Goal: Task Accomplishment & Management: Use online tool/utility

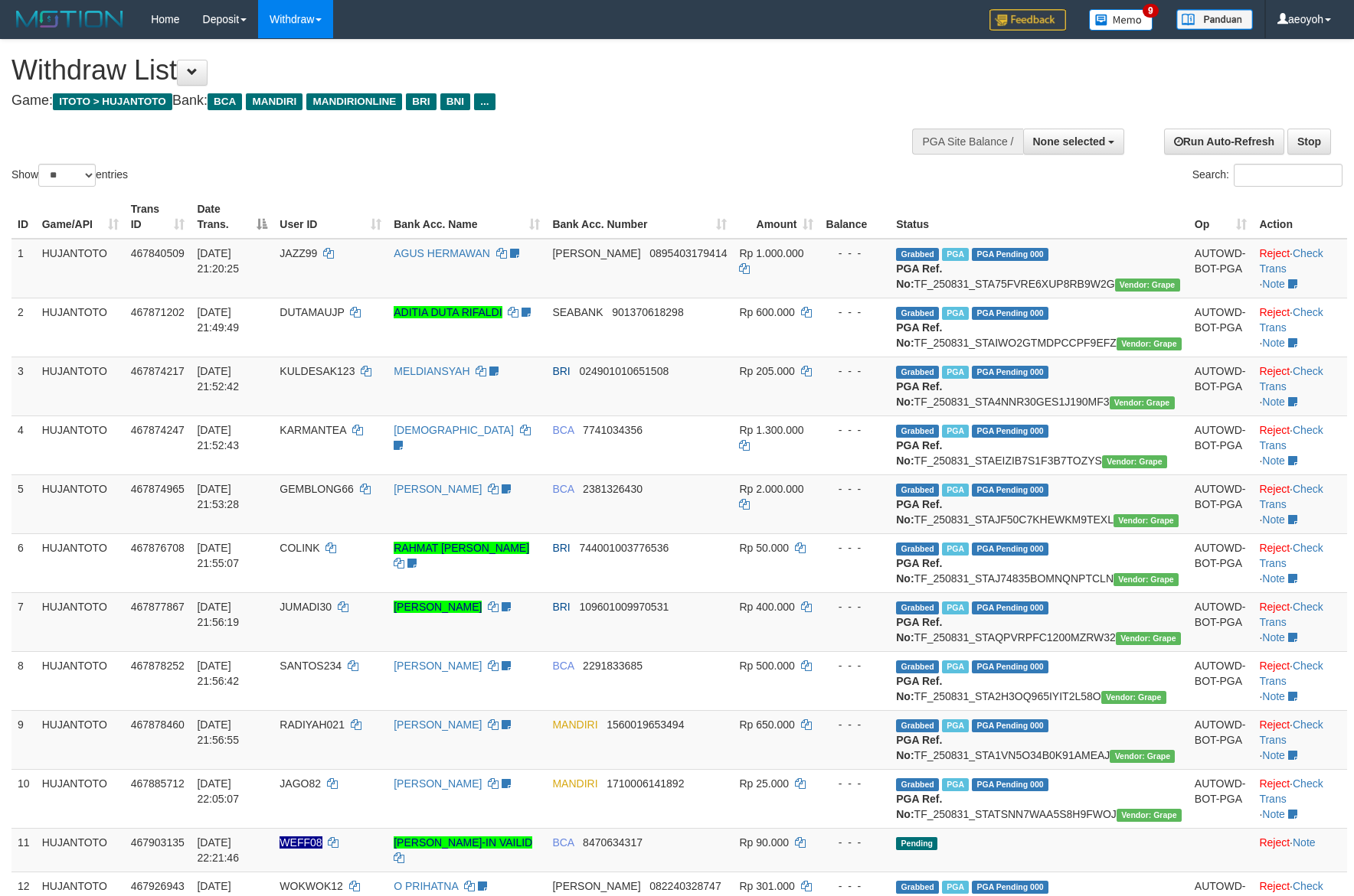
select select
select select "**"
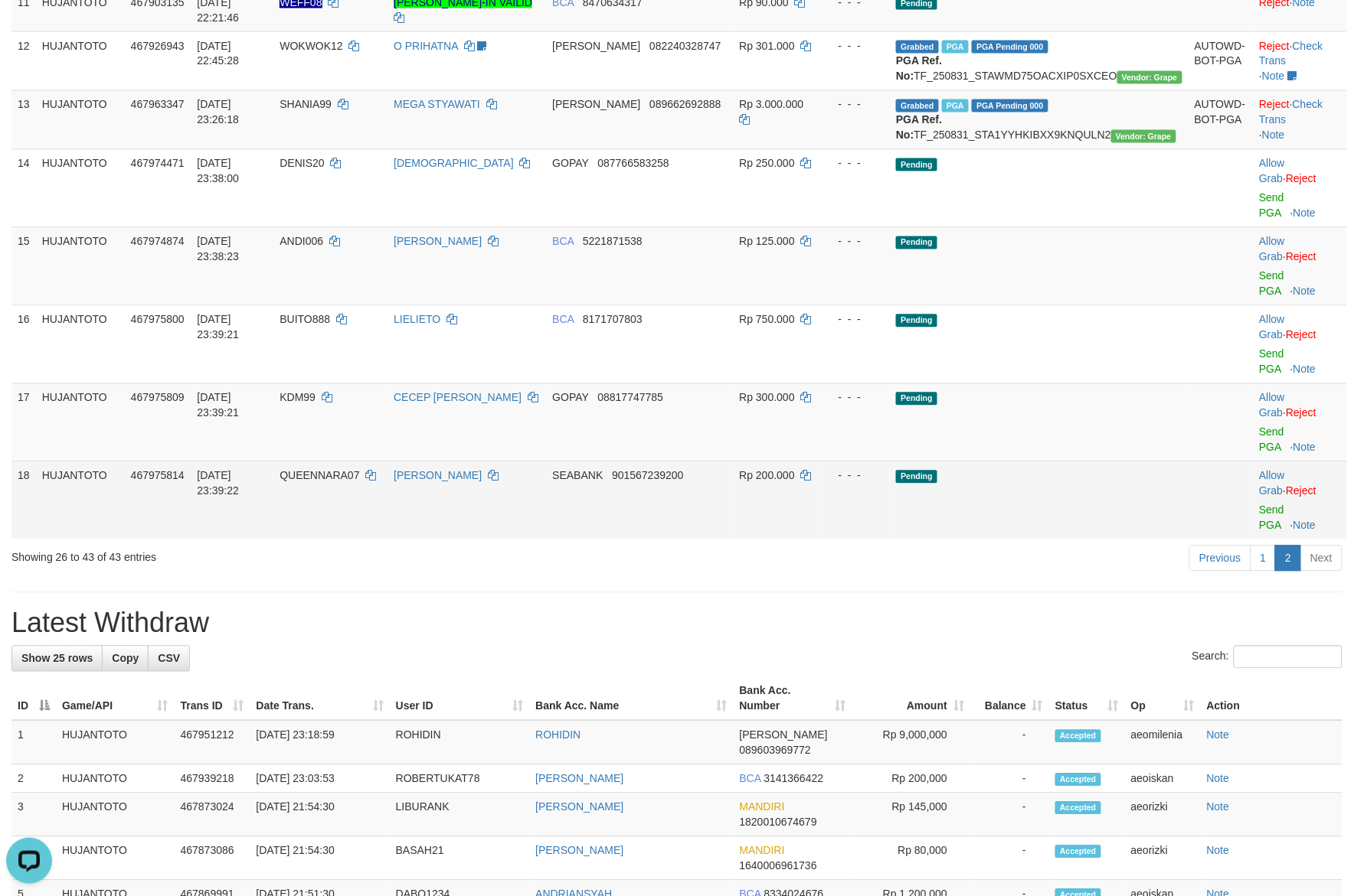
click at [783, 539] on td "Rp 200.000" at bounding box center [776, 501] width 86 height 78
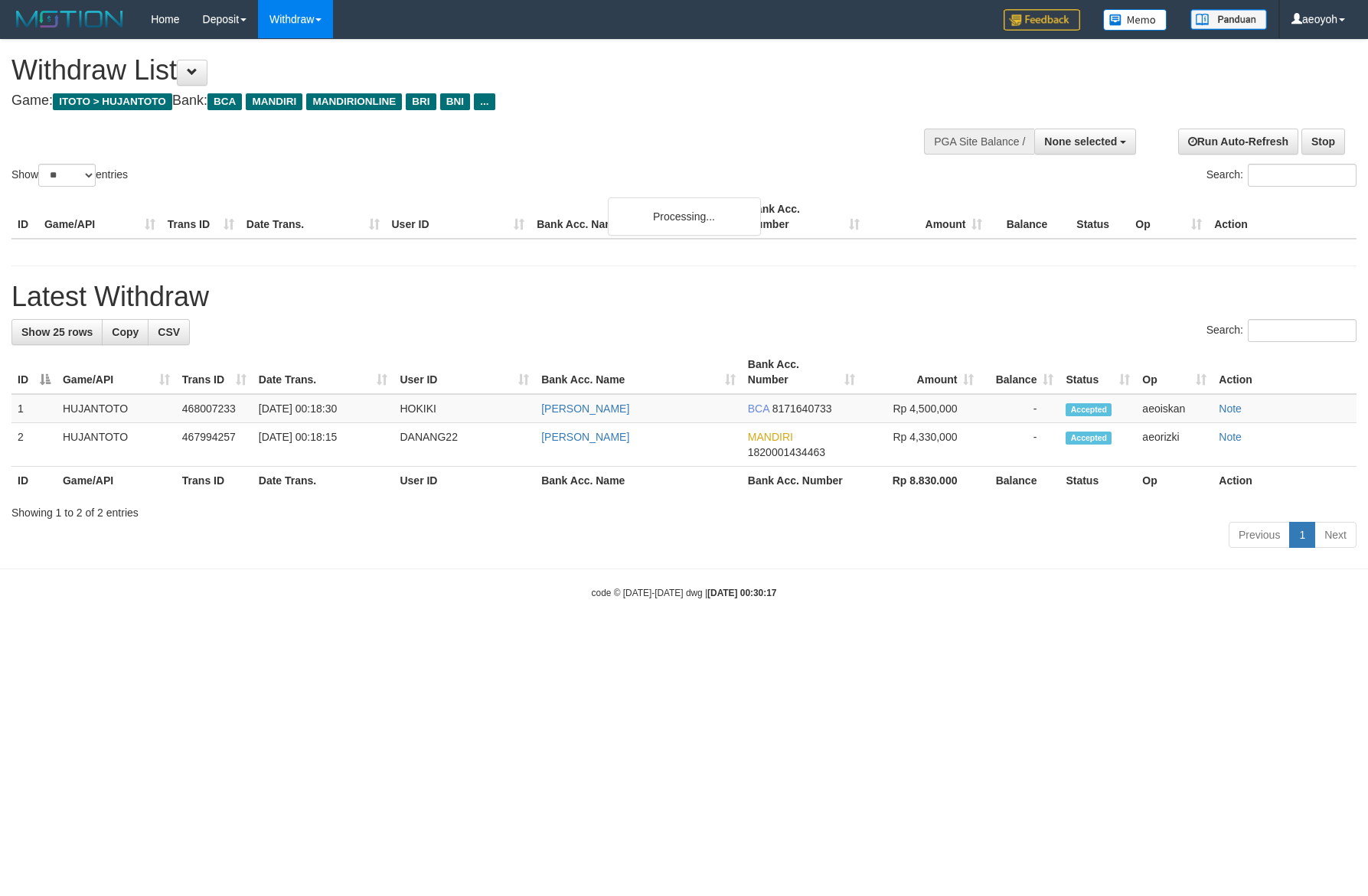
select select
select select "**"
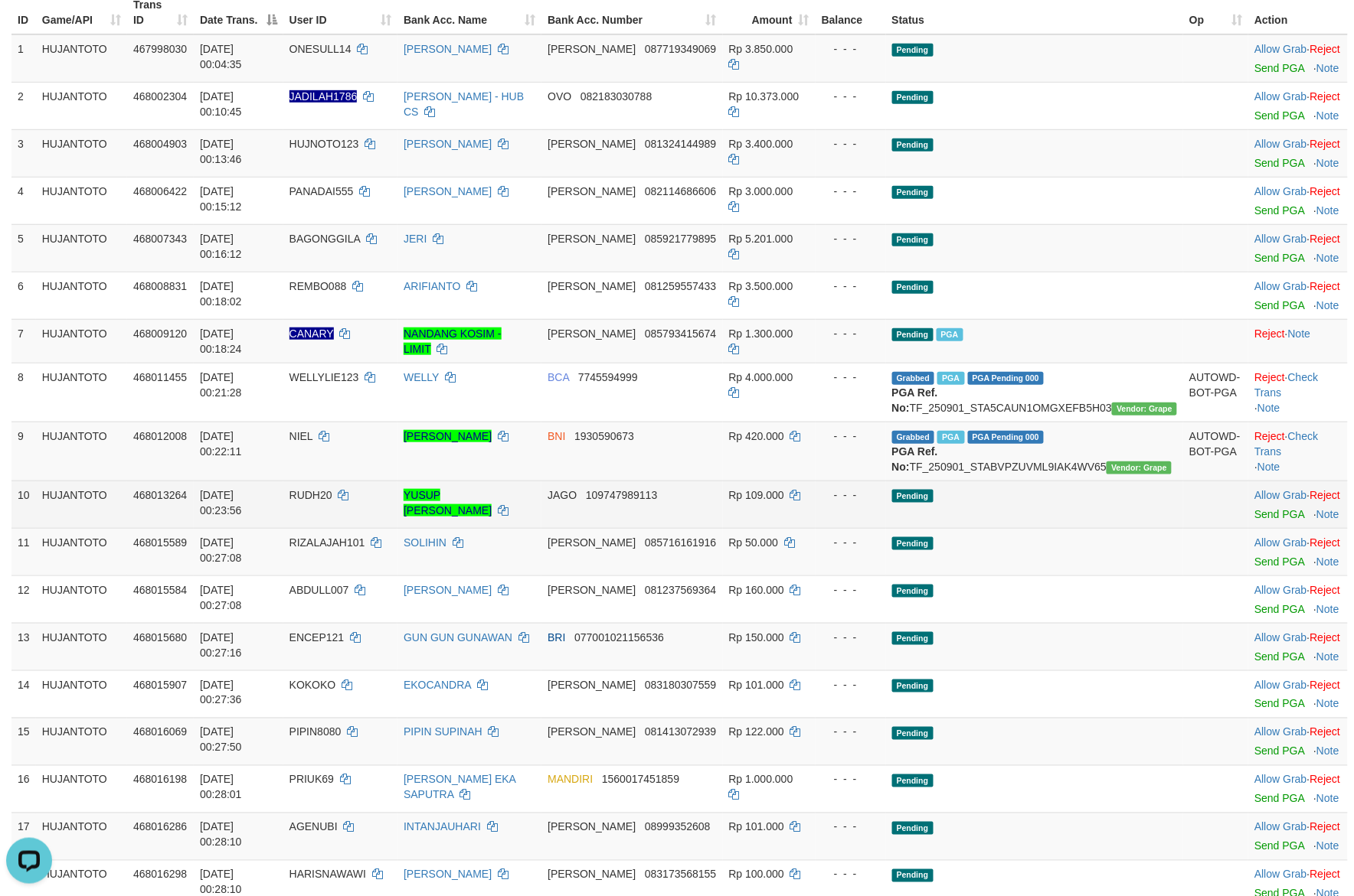
scroll to position [243, 0]
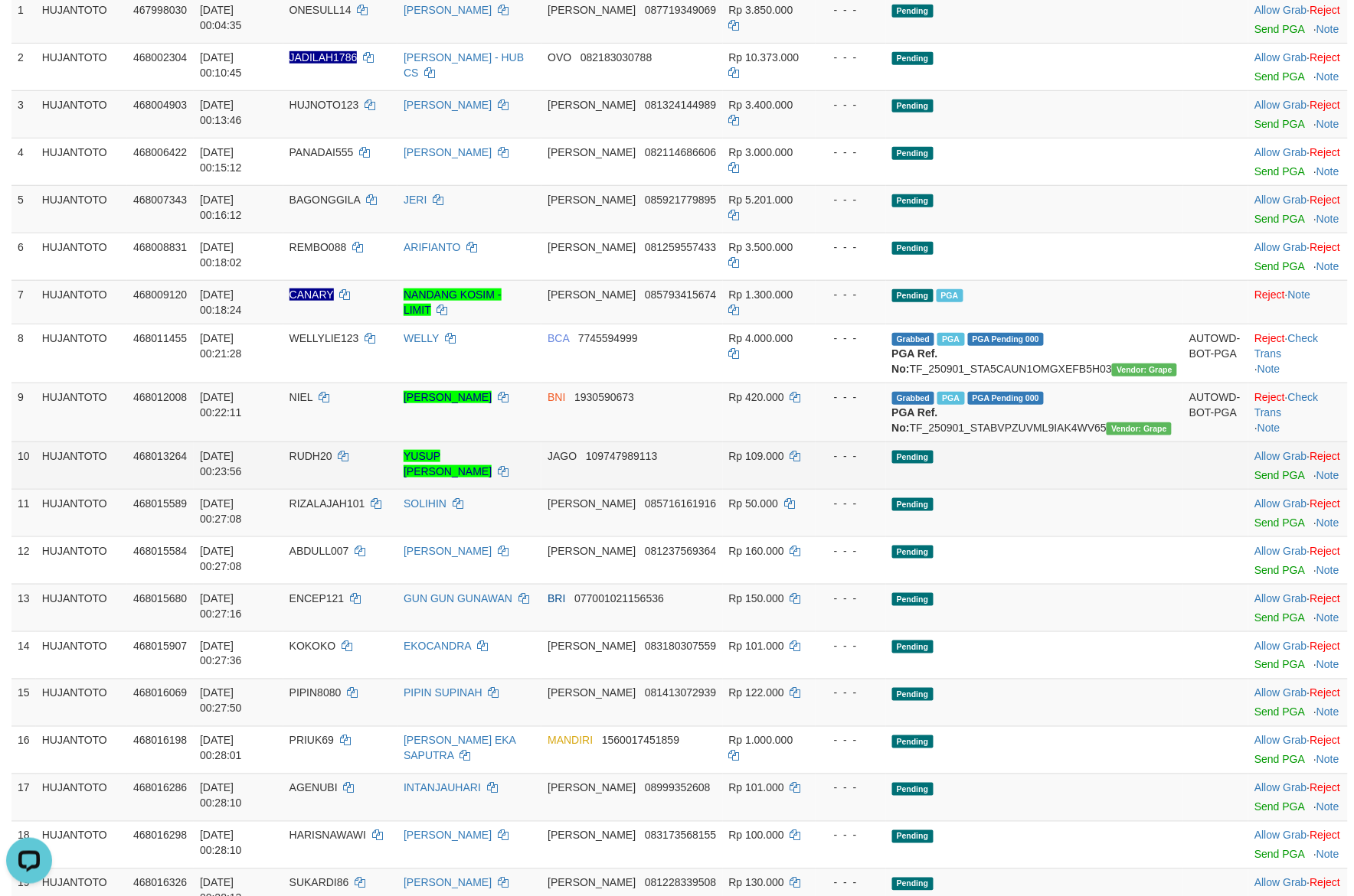
click at [333, 463] on span "RUDH20" at bounding box center [311, 456] width 43 height 12
copy td "RUDH20"
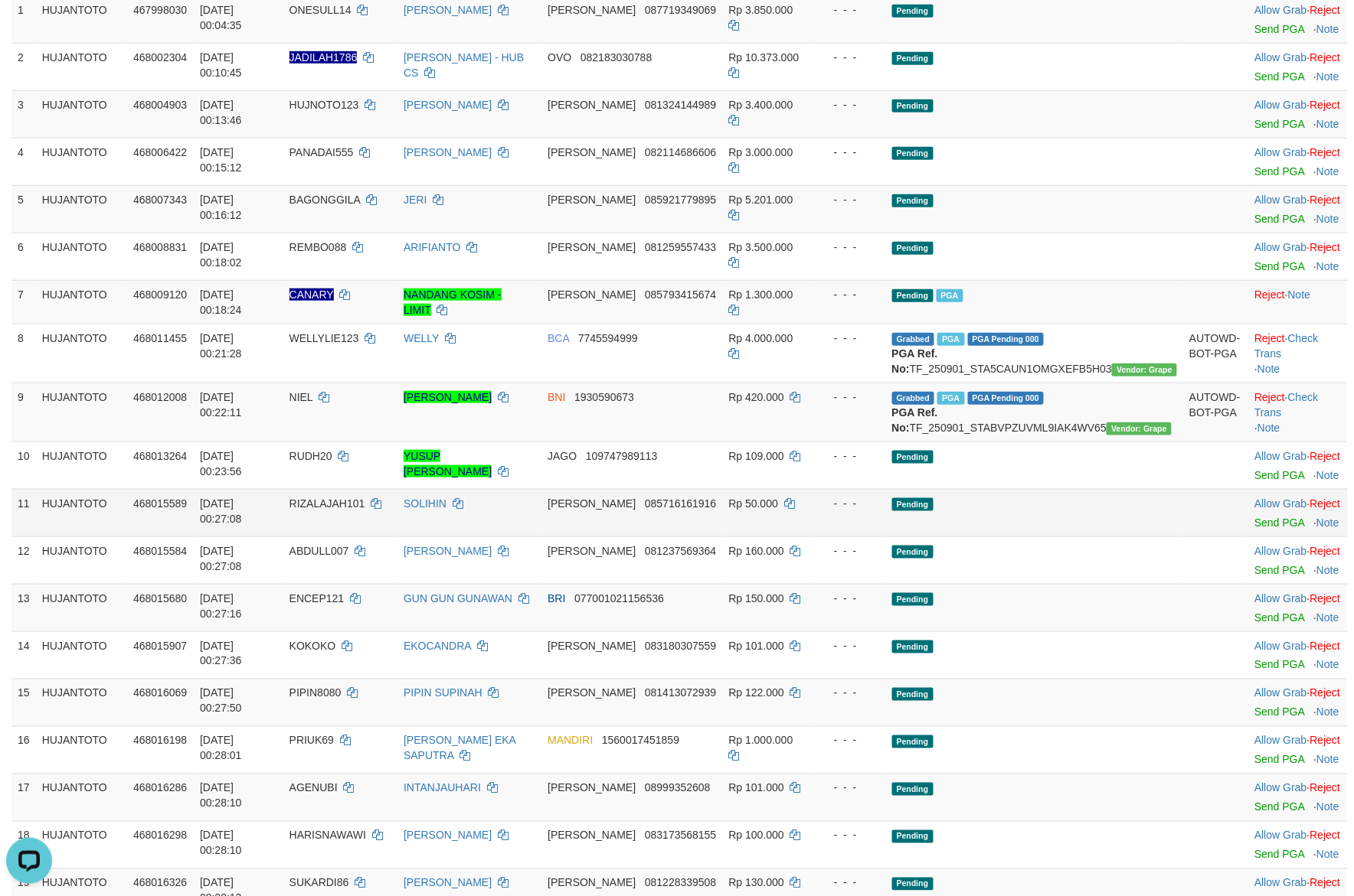
click at [365, 510] on span "RIZALAJAH101" at bounding box center [328, 503] width 76 height 12
copy td "RIZALAJAH101"
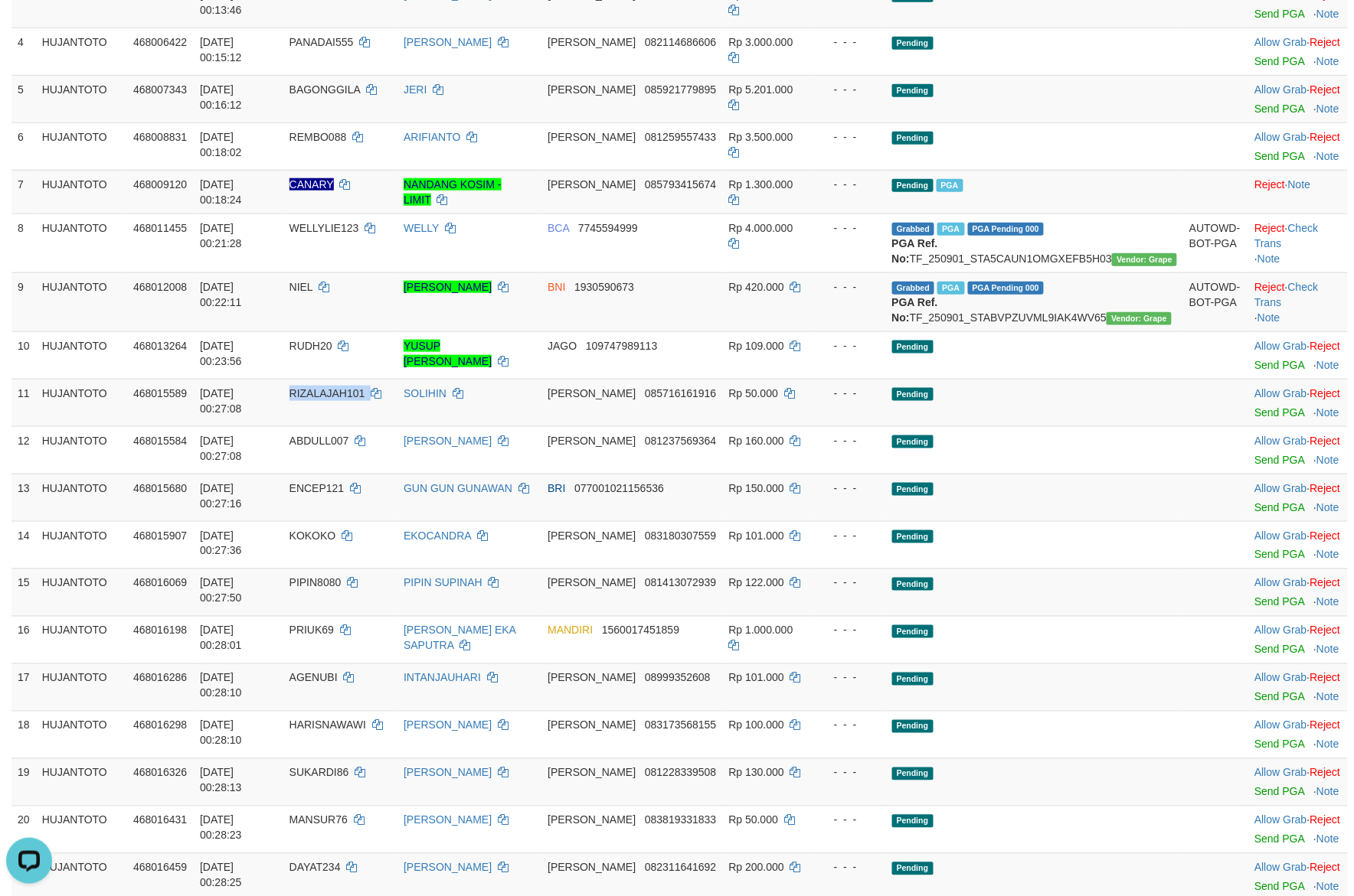
scroll to position [499, 0]
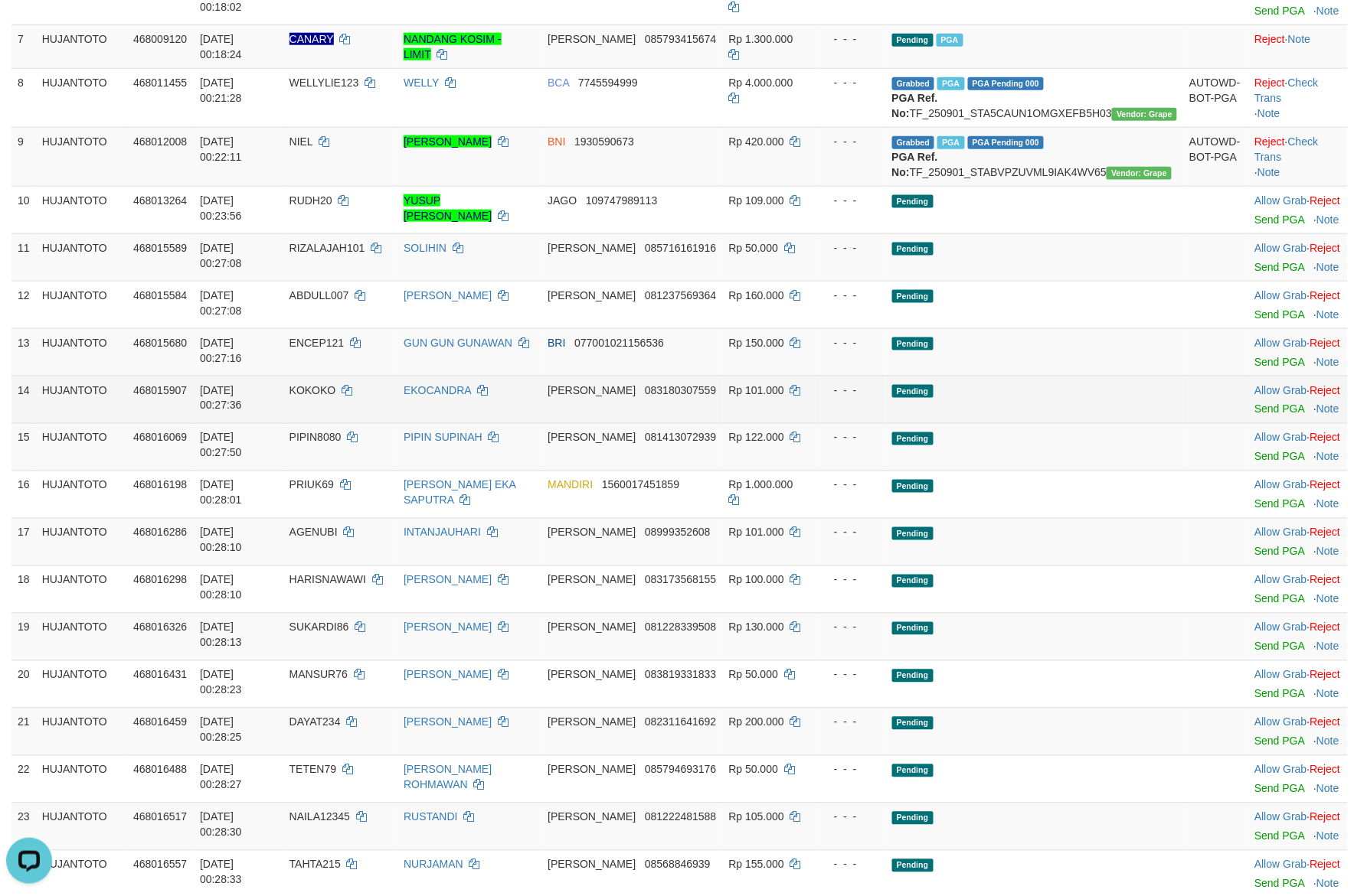
click at [886, 423] on td "- - -" at bounding box center [851, 399] width 71 height 47
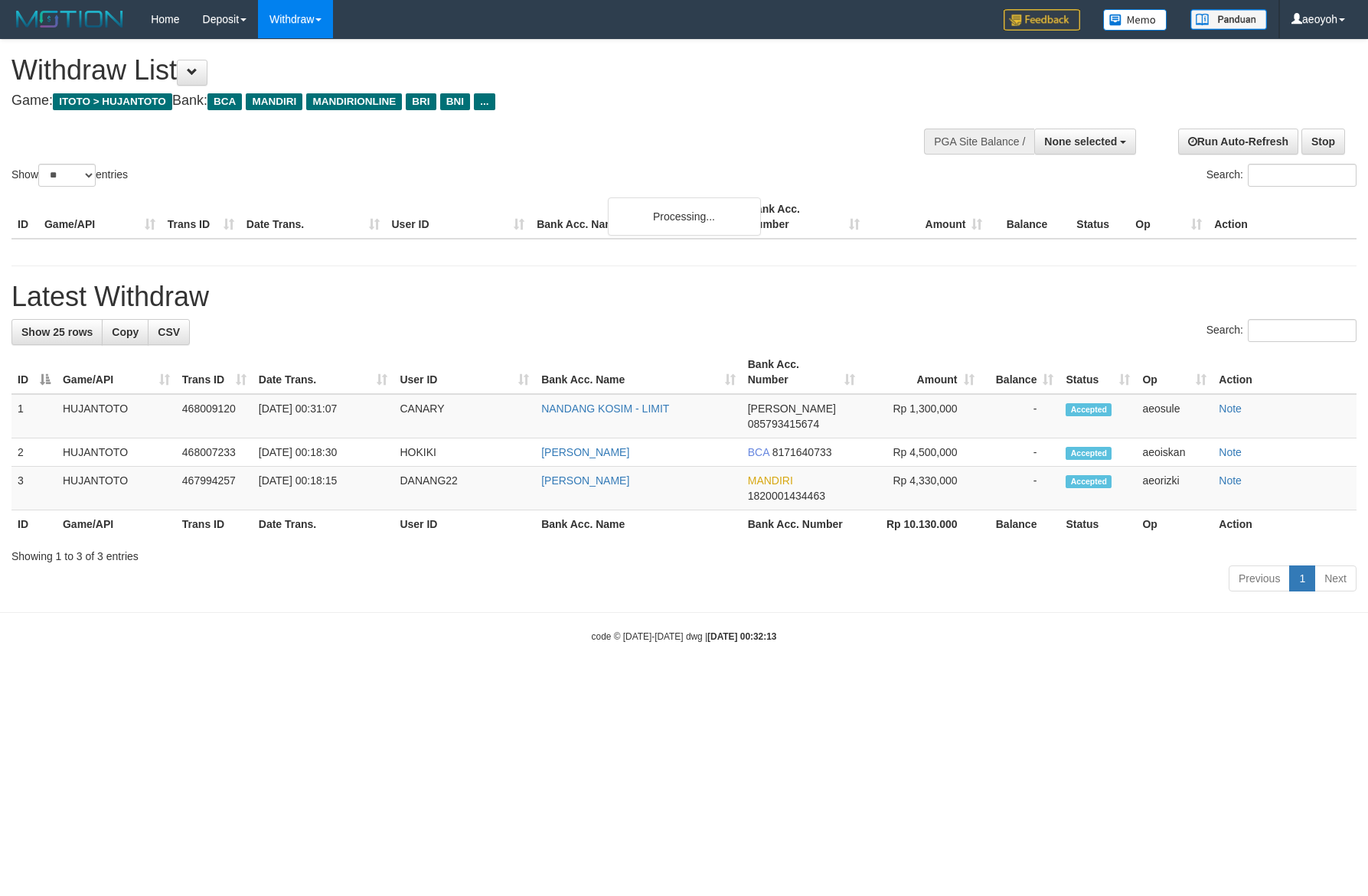
select select
select select "**"
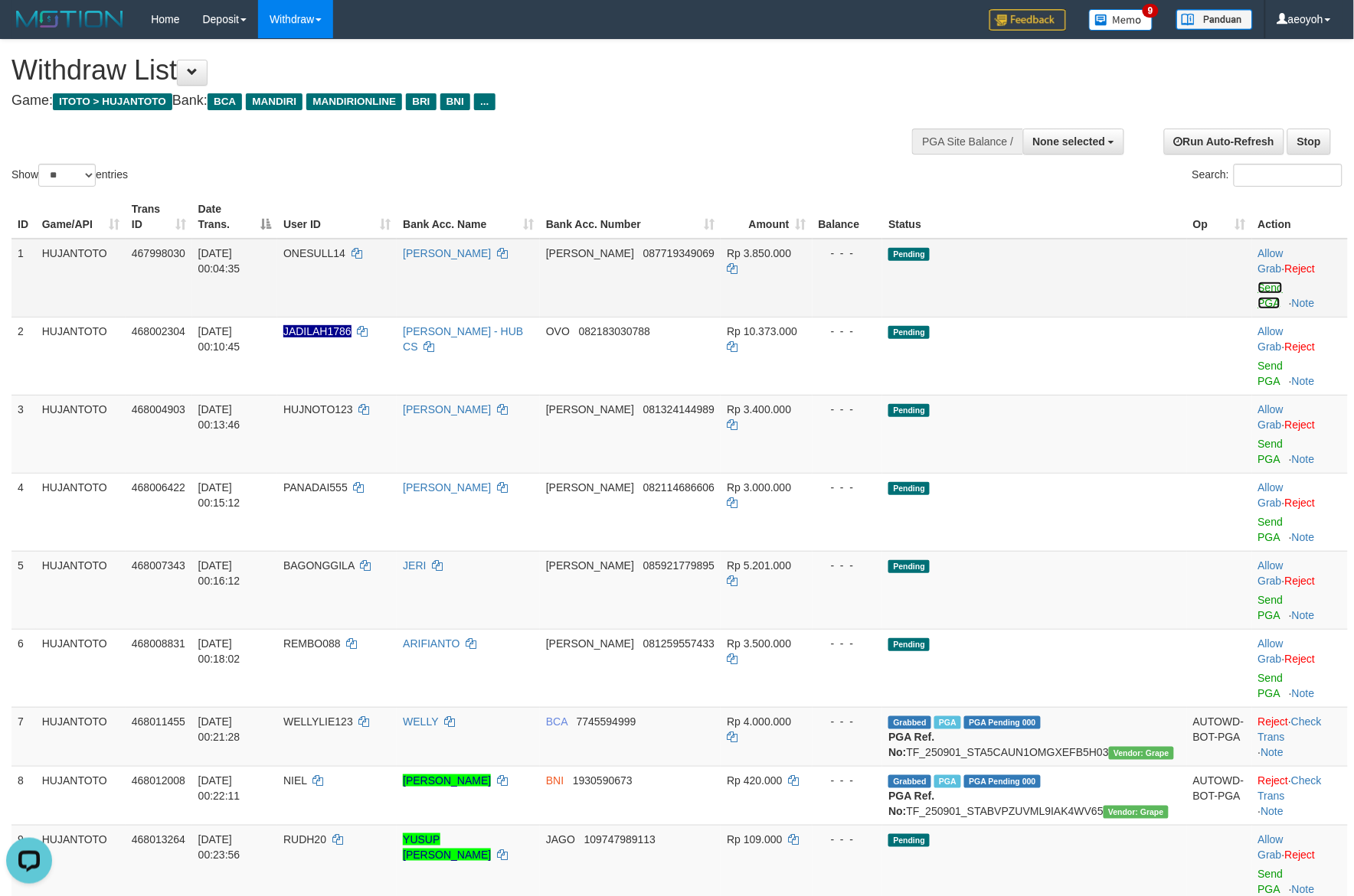
click at [1258, 282] on link "Send PGA" at bounding box center [1270, 296] width 25 height 28
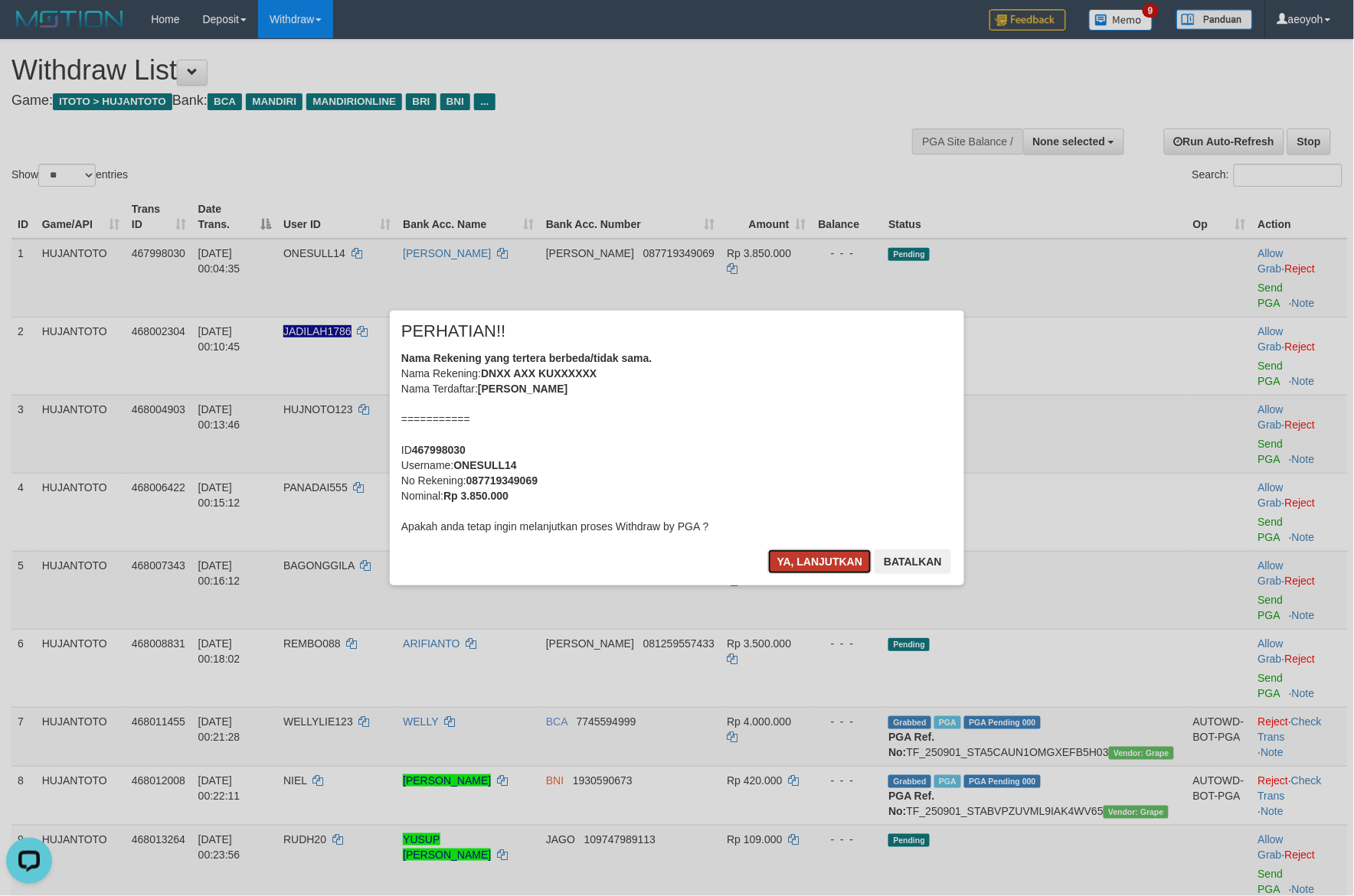
click at [806, 563] on button "Ya, lanjutkan" at bounding box center [820, 562] width 104 height 24
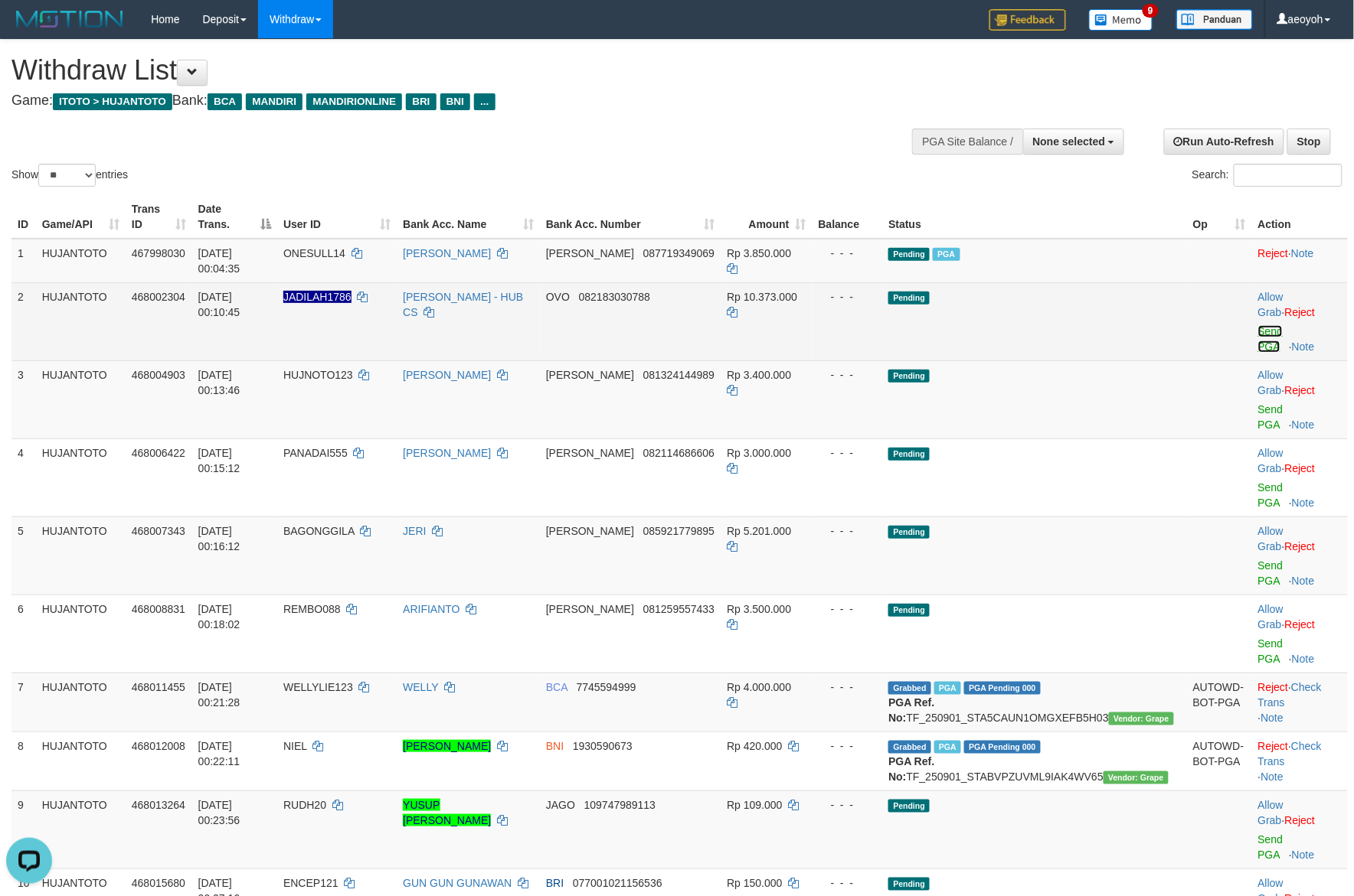
click at [1258, 326] on link "Send PGA" at bounding box center [1270, 339] width 25 height 28
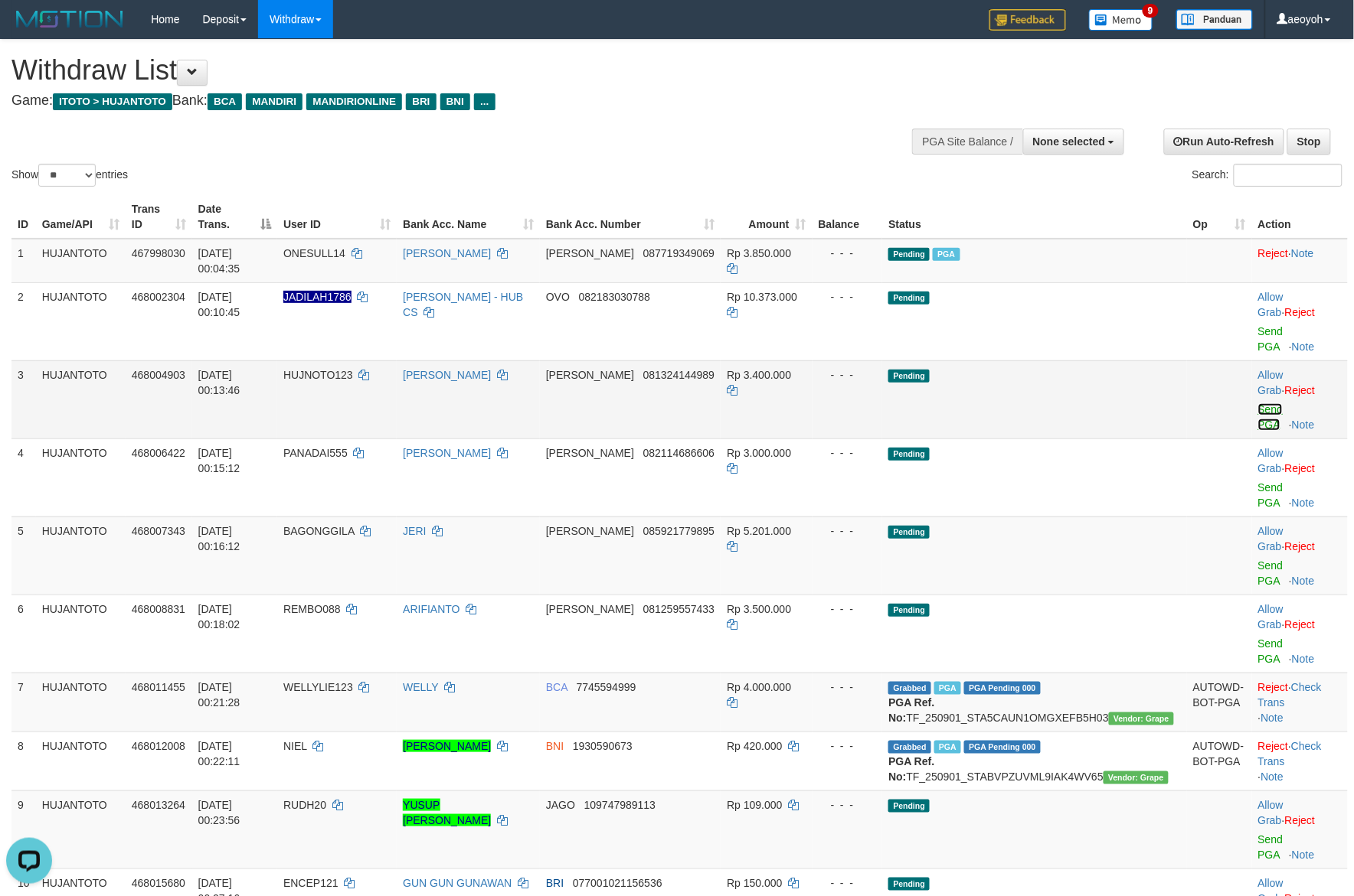
click at [1260, 403] on link "Send PGA" at bounding box center [1270, 417] width 25 height 28
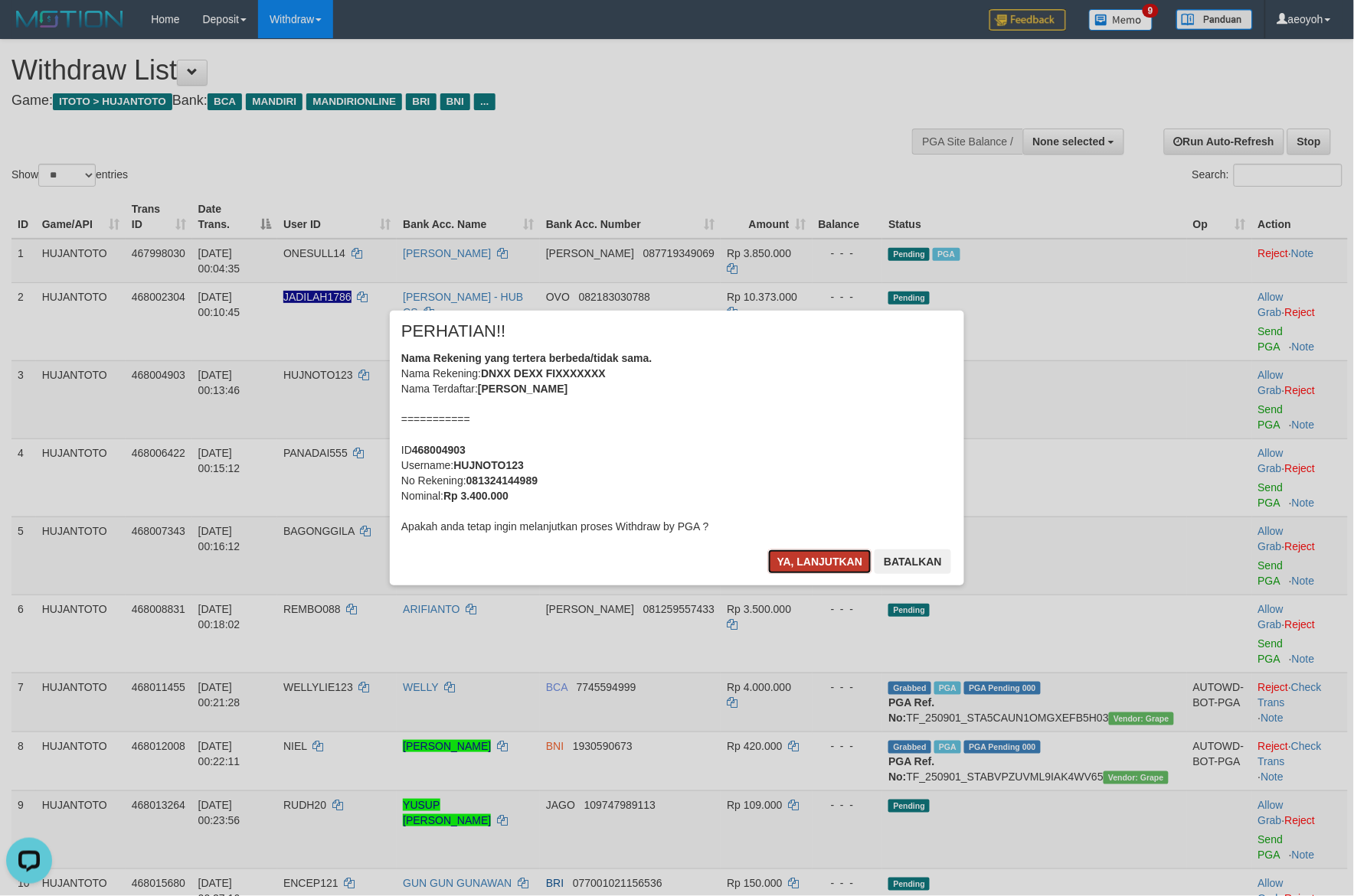
click at [796, 557] on button "Ya, lanjutkan" at bounding box center [820, 562] width 104 height 24
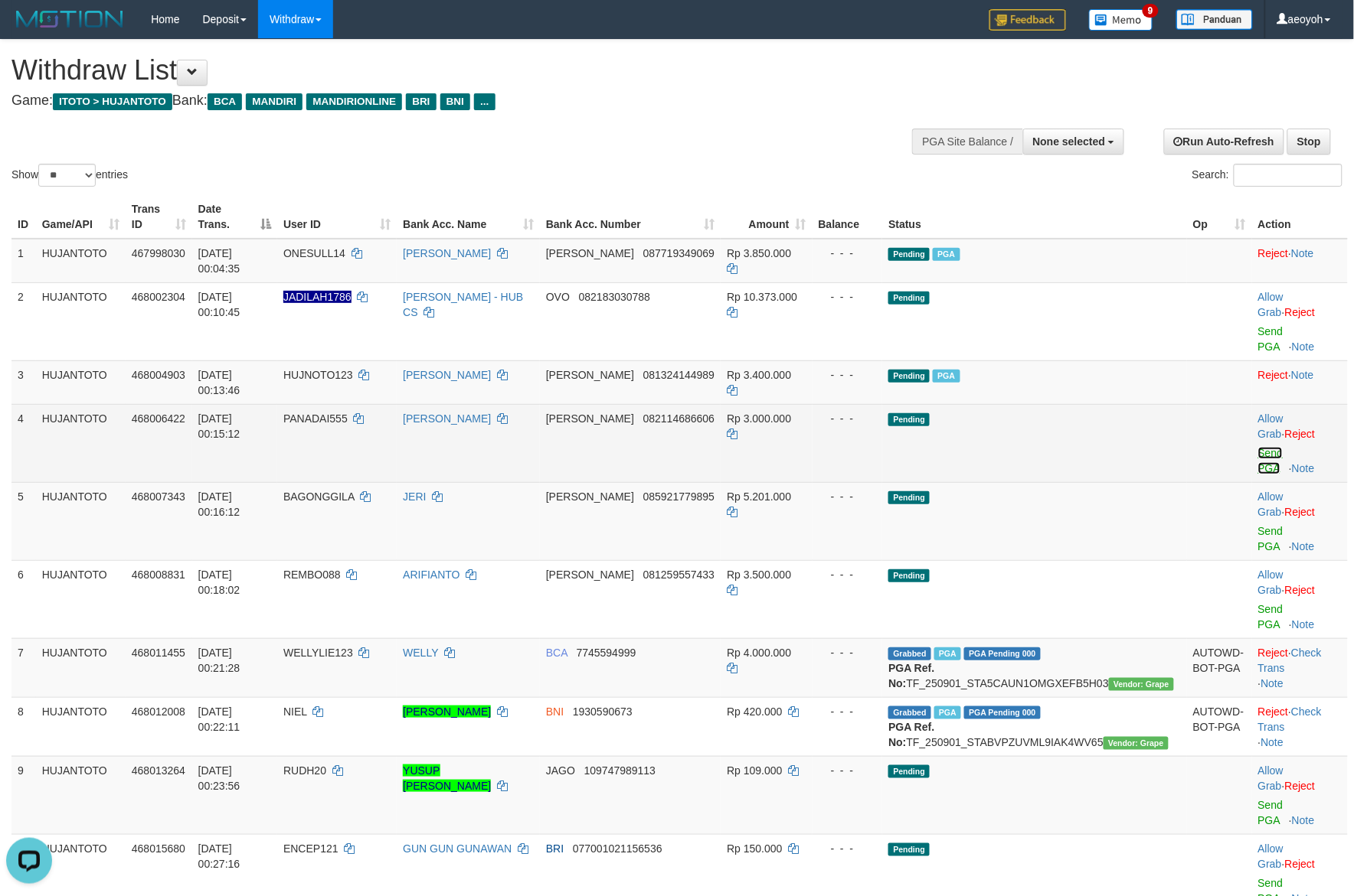
click at [1258, 447] on link "Send PGA" at bounding box center [1270, 461] width 25 height 28
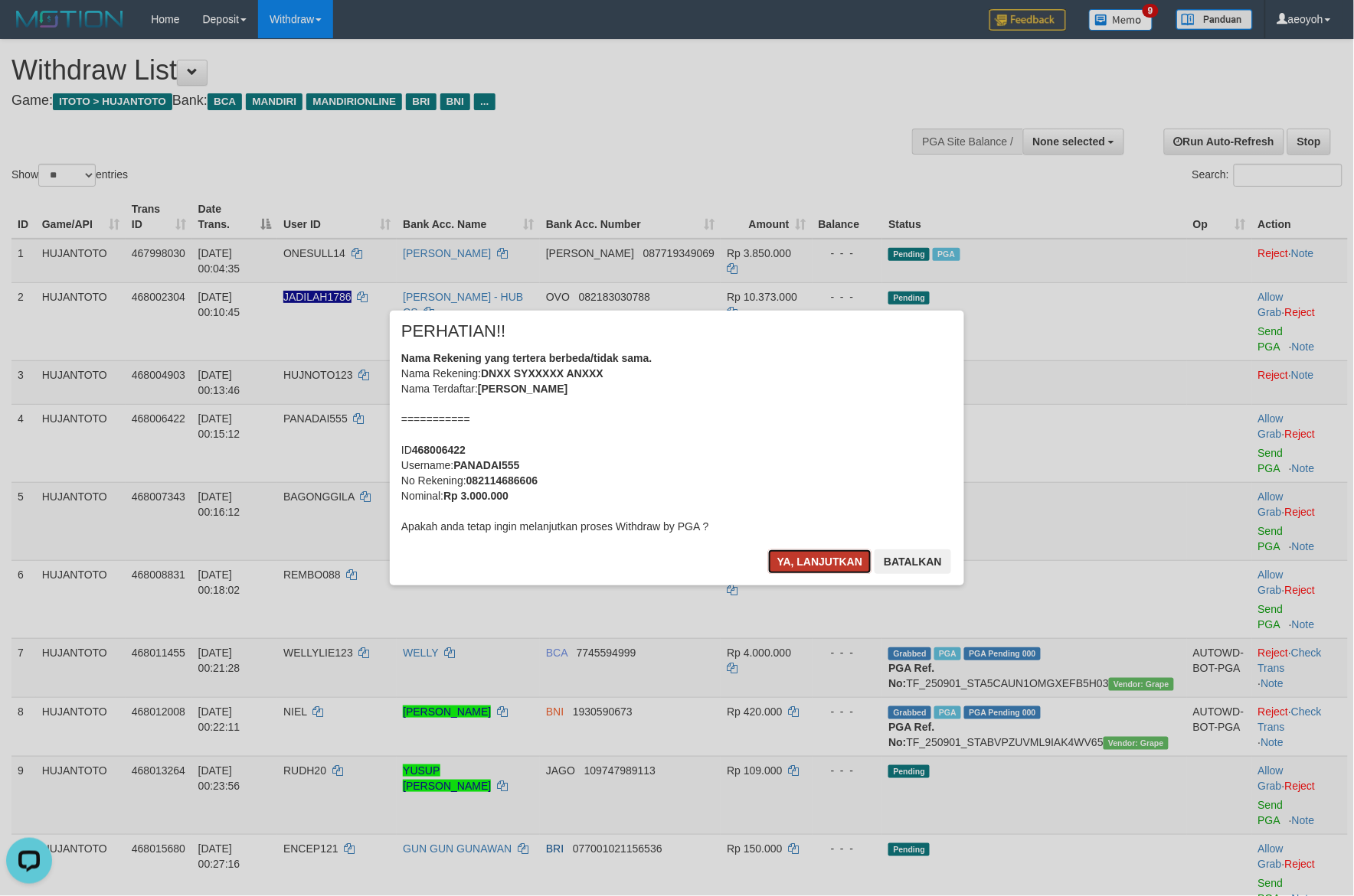
click at [852, 556] on button "Ya, lanjutkan" at bounding box center [820, 562] width 104 height 24
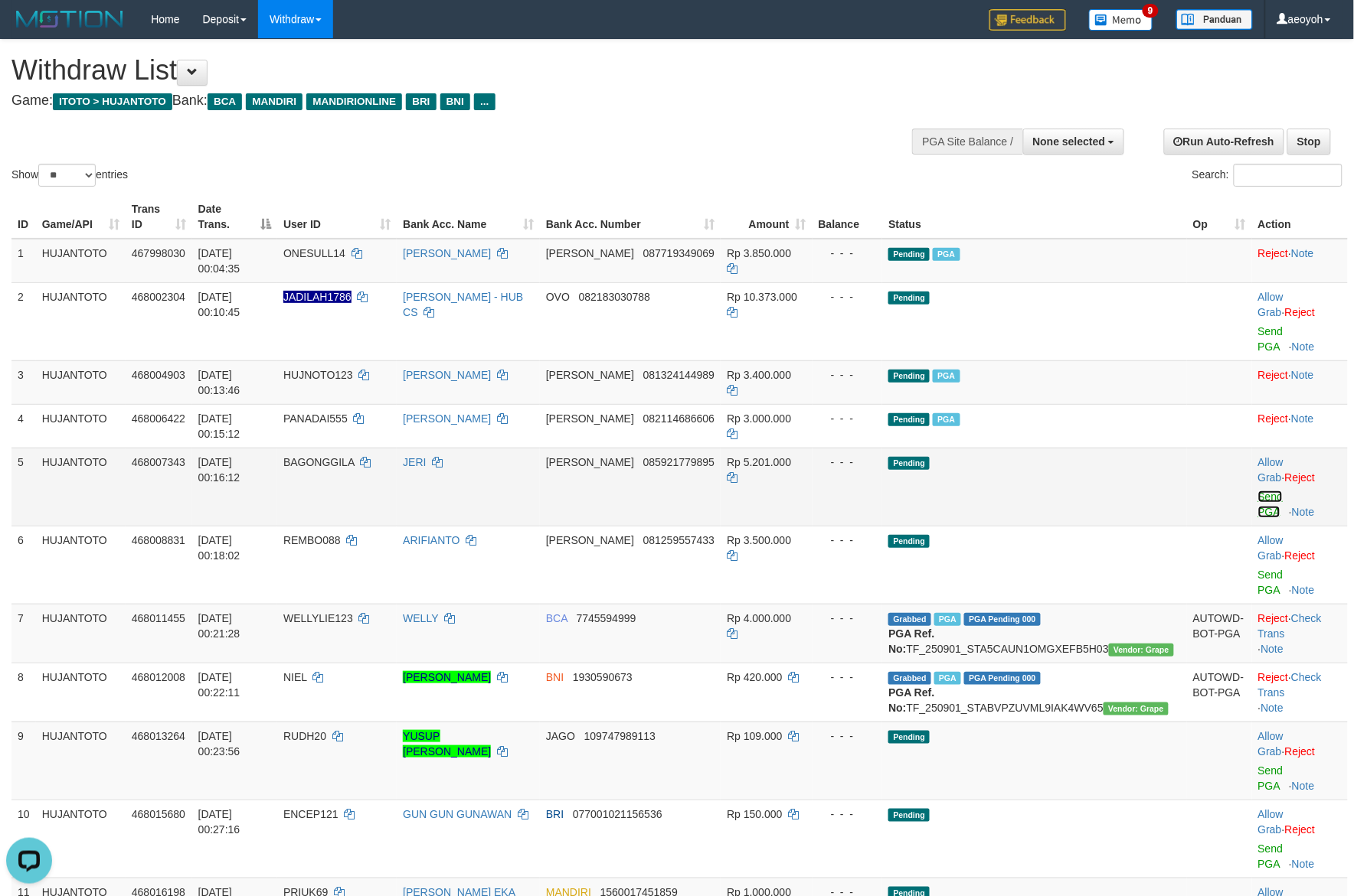
click at [1258, 490] on link "Send PGA" at bounding box center [1270, 504] width 25 height 28
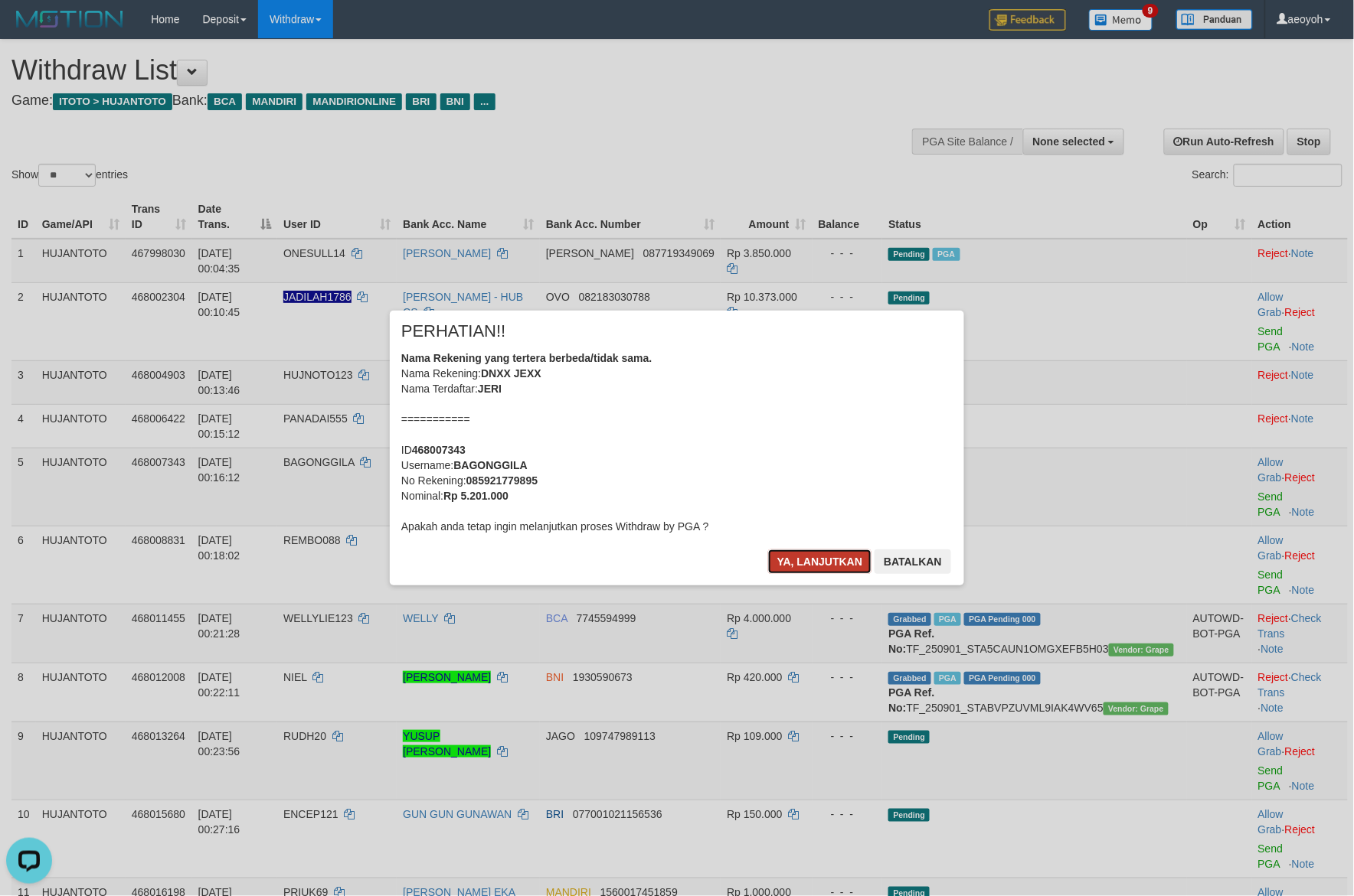
click at [825, 555] on button "Ya, lanjutkan" at bounding box center [820, 562] width 104 height 24
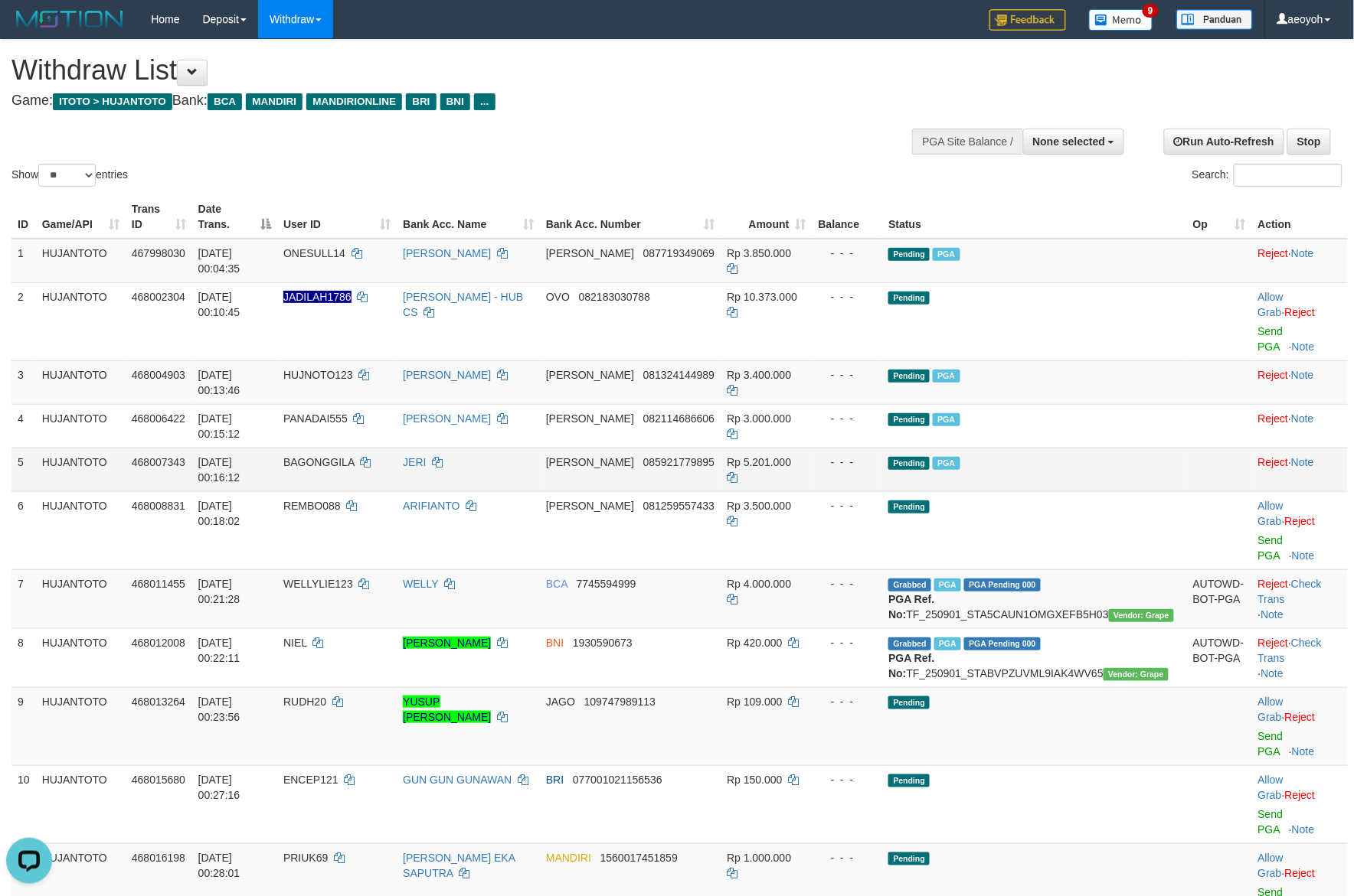
click at [354, 456] on span "BAGONGGILA" at bounding box center [319, 462] width 72 height 12
copy td "BAGONGGILA"
click at [354, 456] on span "BAGONGGILA" at bounding box center [319, 462] width 72 height 12
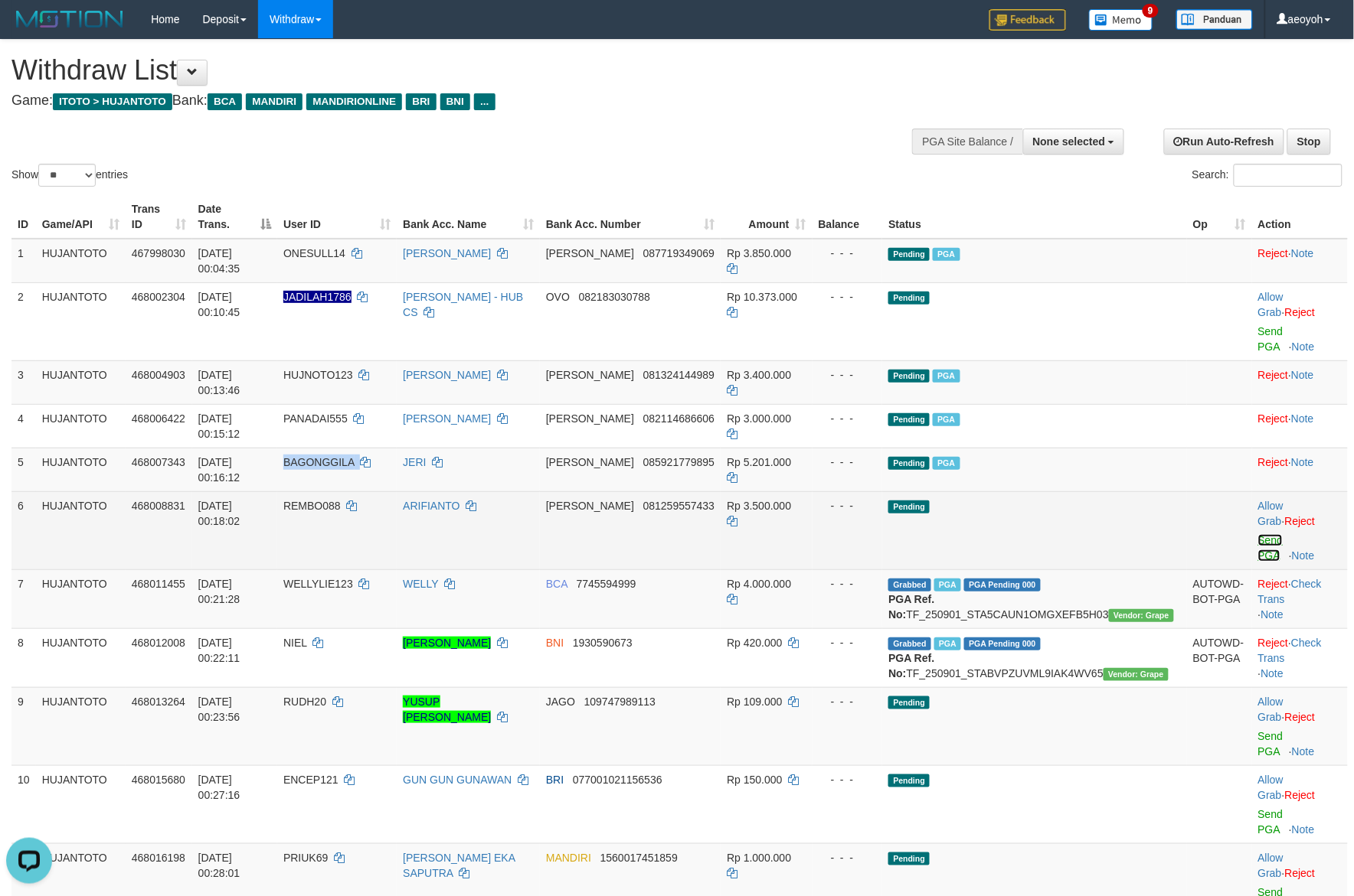
click at [1258, 534] on link "Send PGA" at bounding box center [1270, 548] width 25 height 28
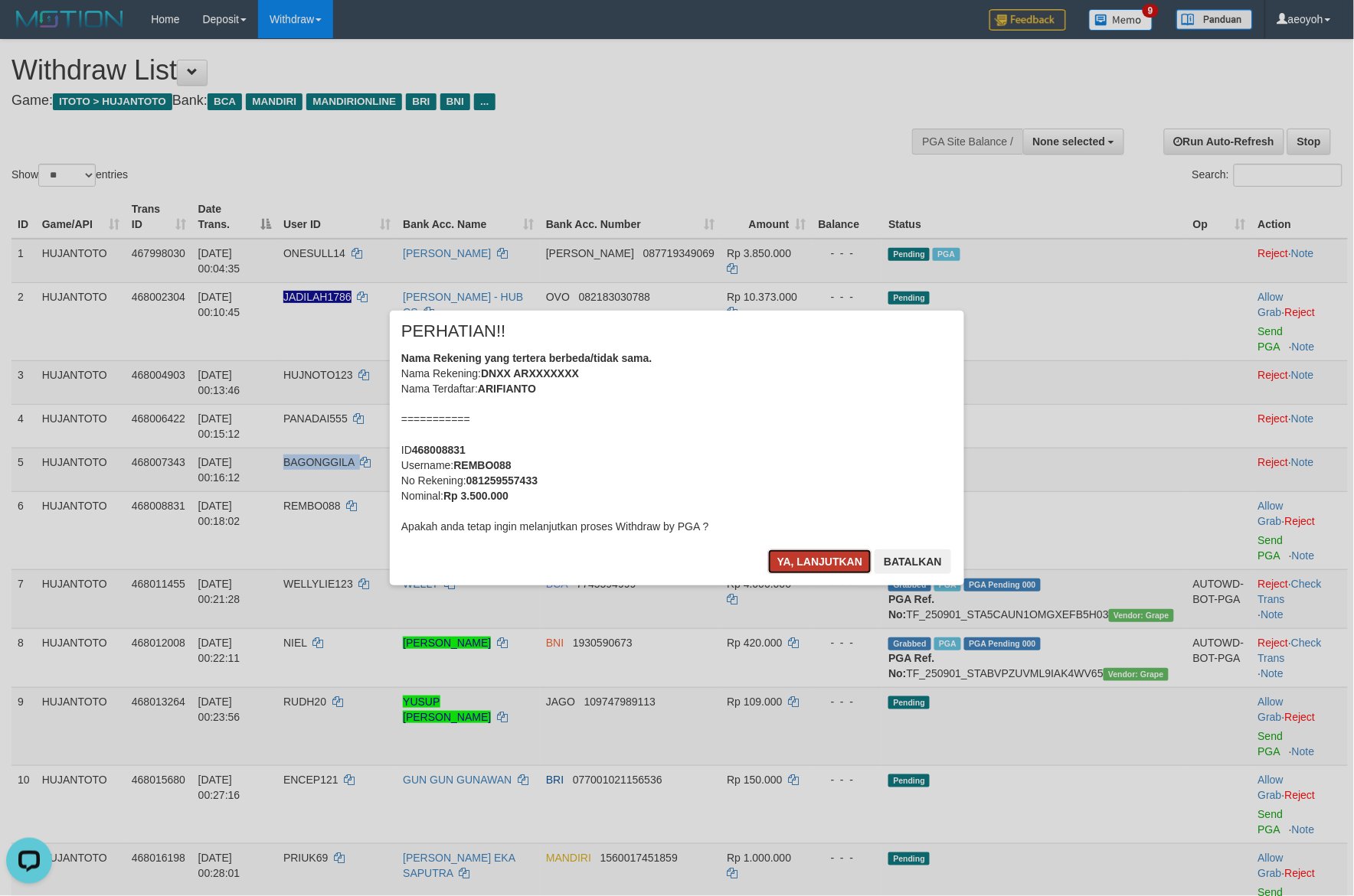
click at [829, 557] on button "Ya, lanjutkan" at bounding box center [820, 562] width 104 height 24
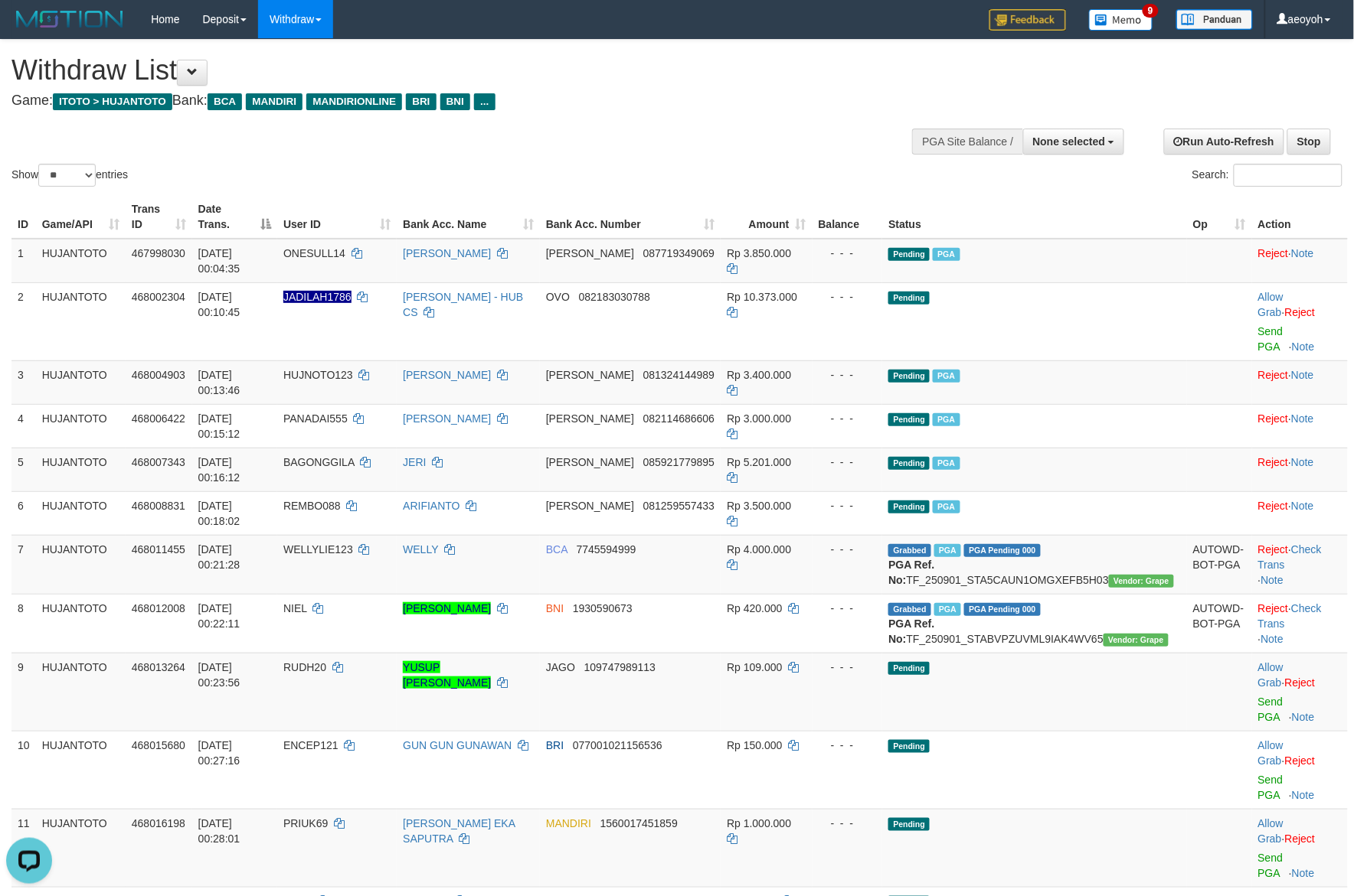
click at [716, 169] on div "Search:" at bounding box center [1015, 177] width 654 height 27
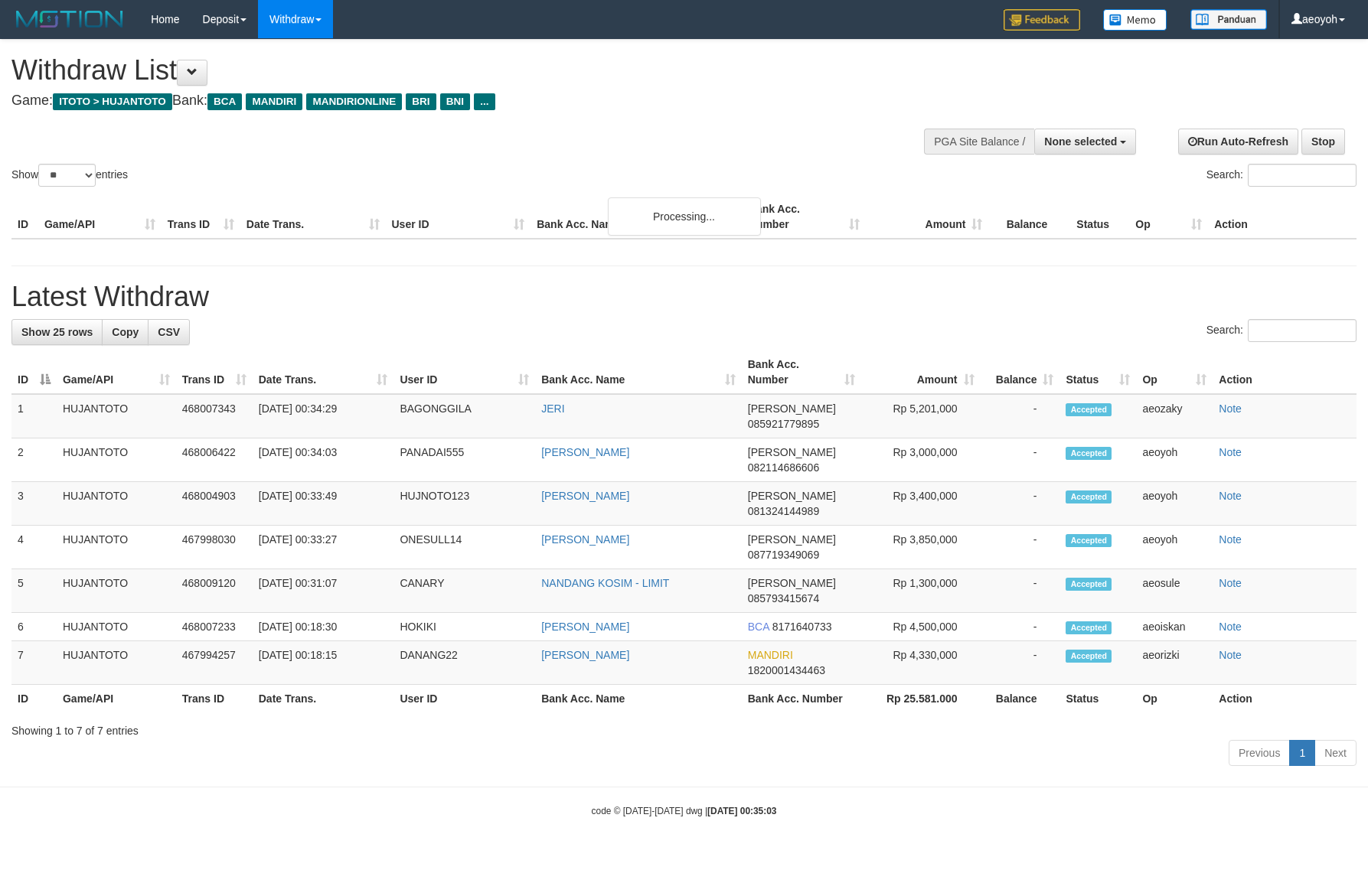
select select
select select "**"
